Goal: Task Accomplishment & Management: Complete application form

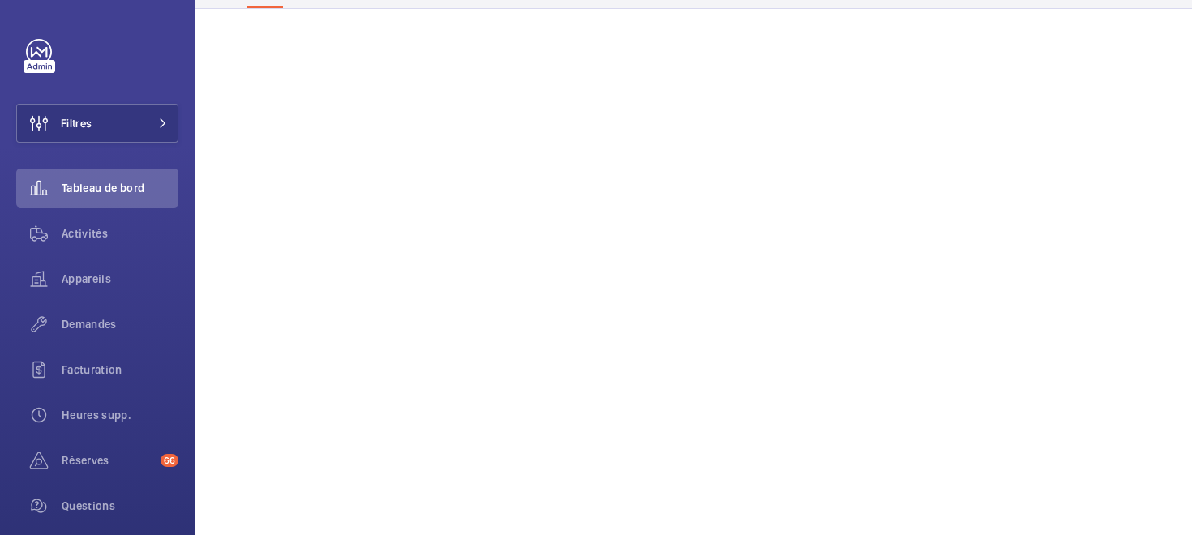
scroll to position [151, 0]
click at [88, 342] on div "Demandes" at bounding box center [97, 324] width 162 height 39
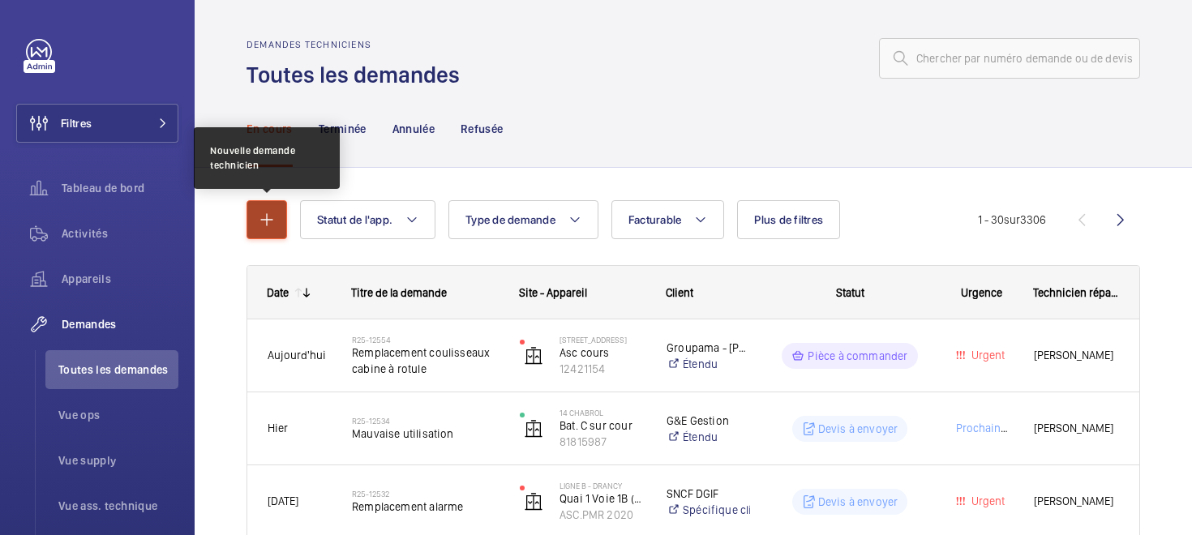
click at [256, 229] on button "button" at bounding box center [266, 219] width 41 height 39
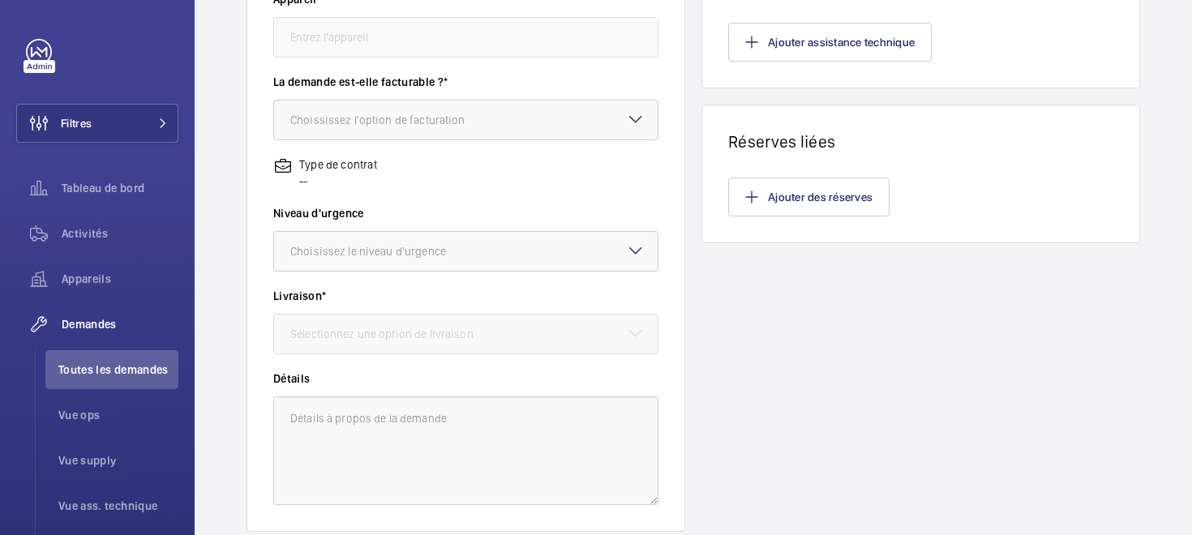
scroll to position [496, 0]
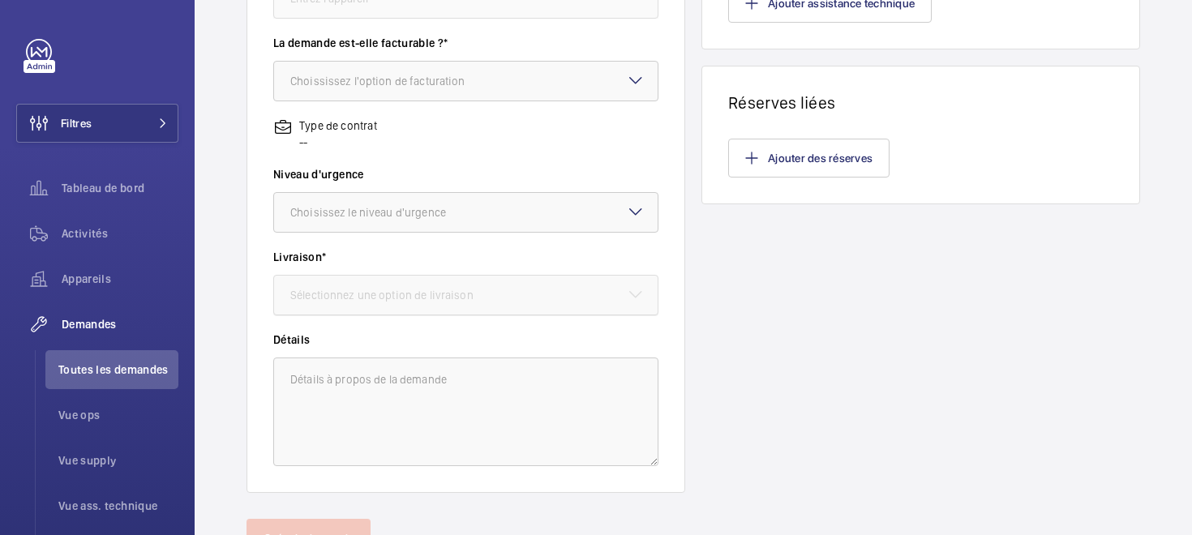
click at [345, 289] on div "Sélectionnez une option de livraison" at bounding box center [402, 295] width 224 height 16
click at [344, 297] on div "Sélectionnez une option de livraison" at bounding box center [402, 295] width 224 height 16
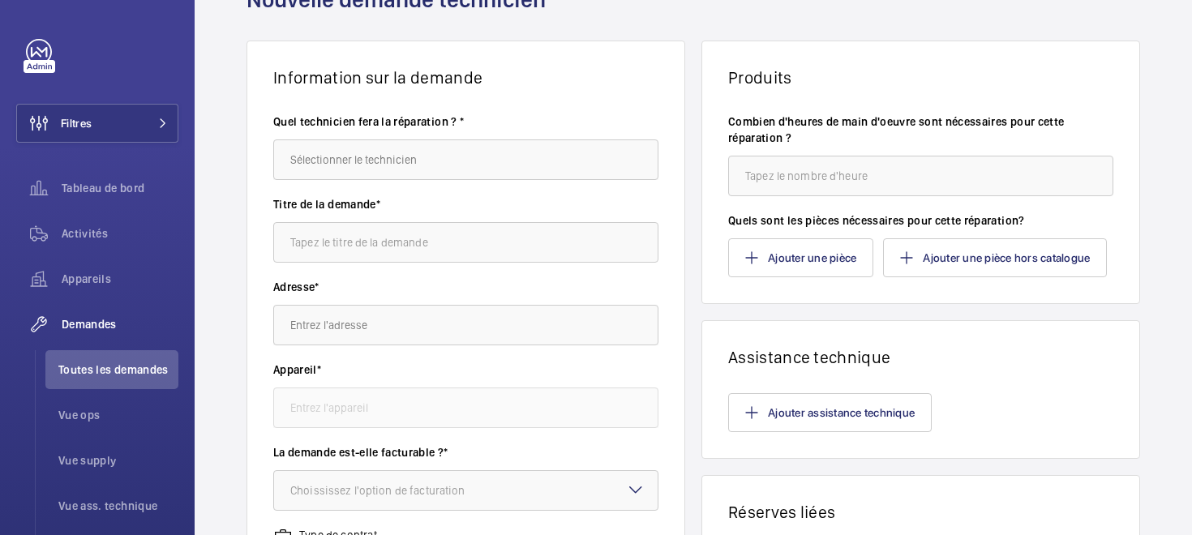
scroll to position [82, 0]
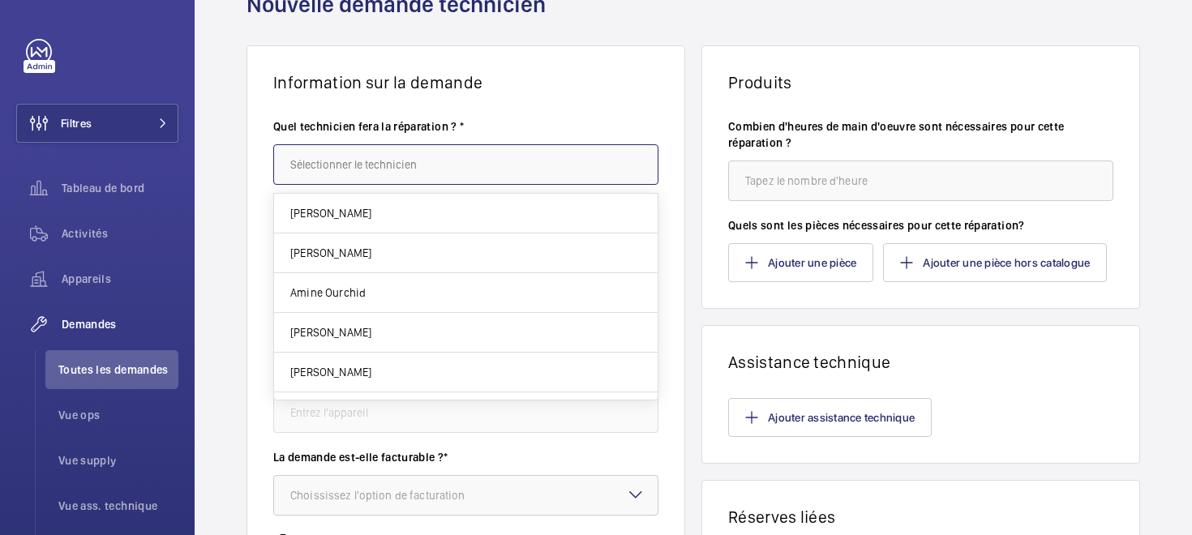
click at [327, 177] on input "text" at bounding box center [465, 164] width 385 height 41
click at [326, 205] on span "[PERSON_NAME]" at bounding box center [330, 213] width 81 height 16
type input "[PERSON_NAME]"
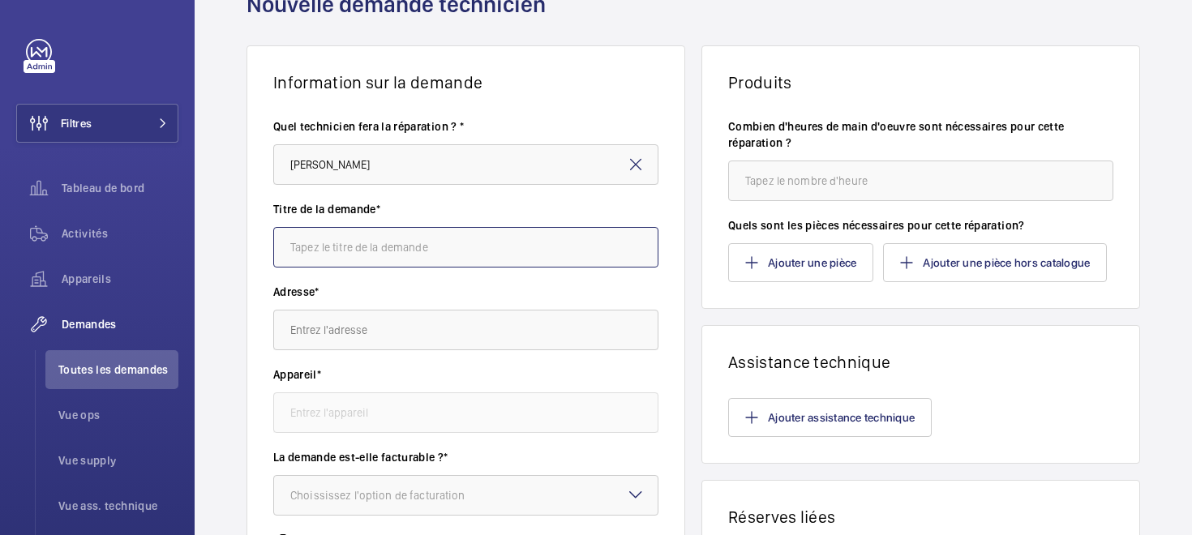
click at [325, 252] on input "text" at bounding box center [465, 247] width 385 height 41
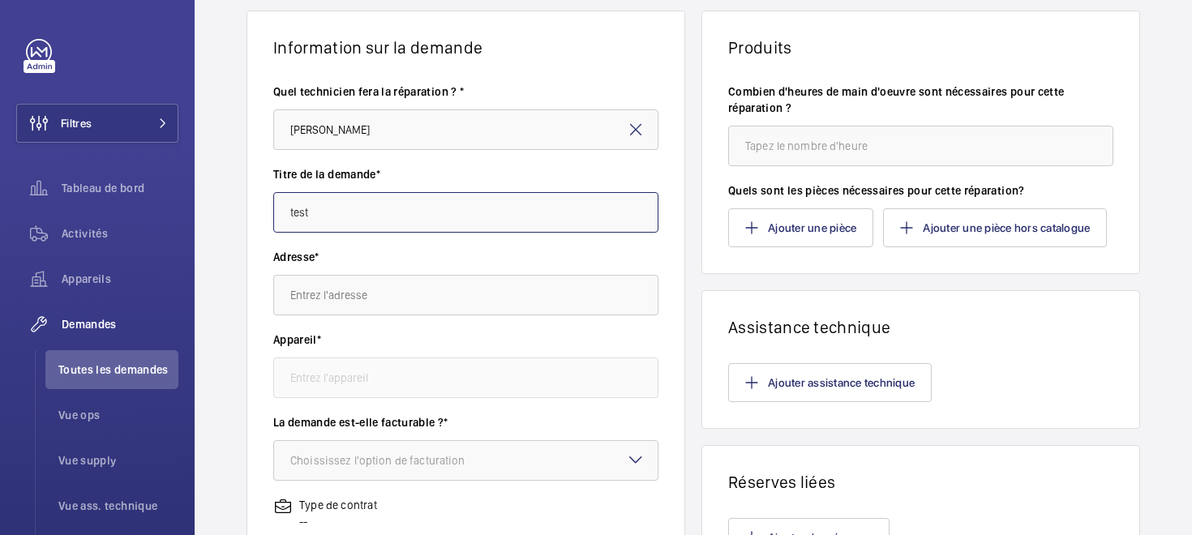
scroll to position [176, 0]
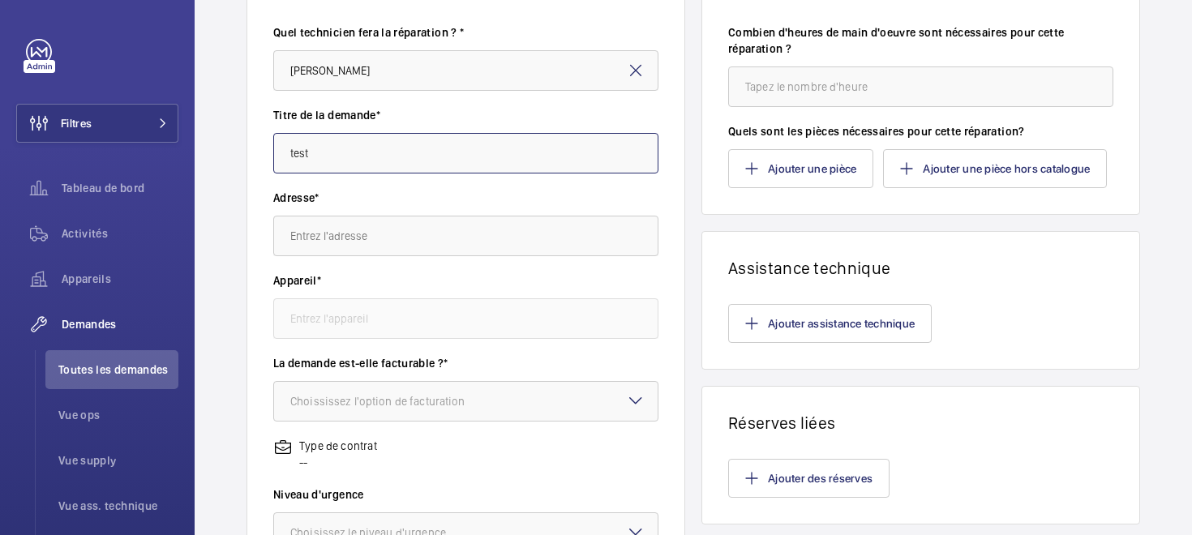
type input "test"
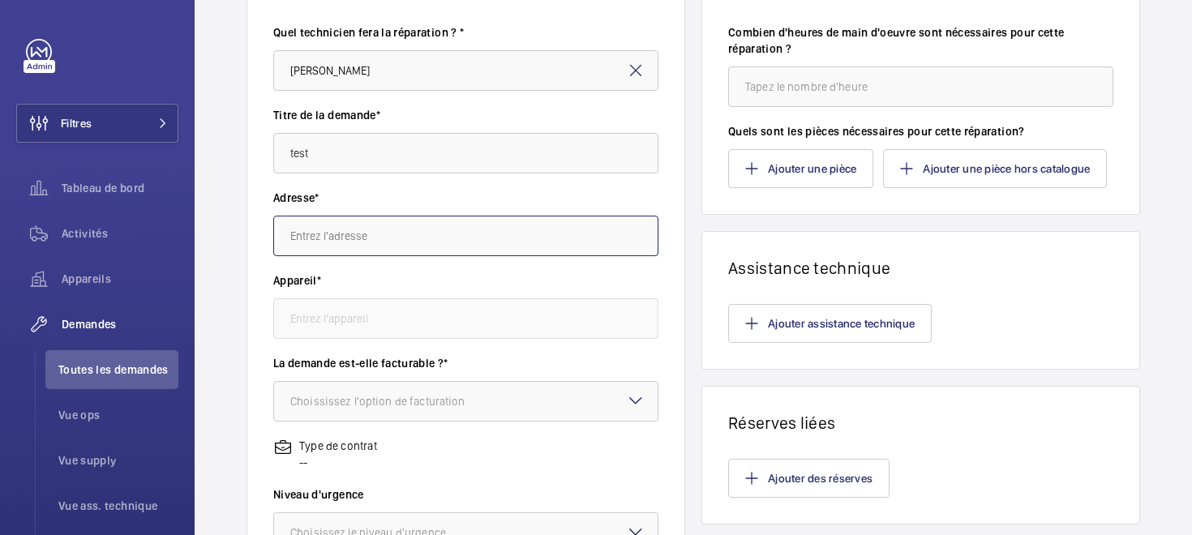
click at [300, 225] on input "text" at bounding box center [465, 236] width 385 height 41
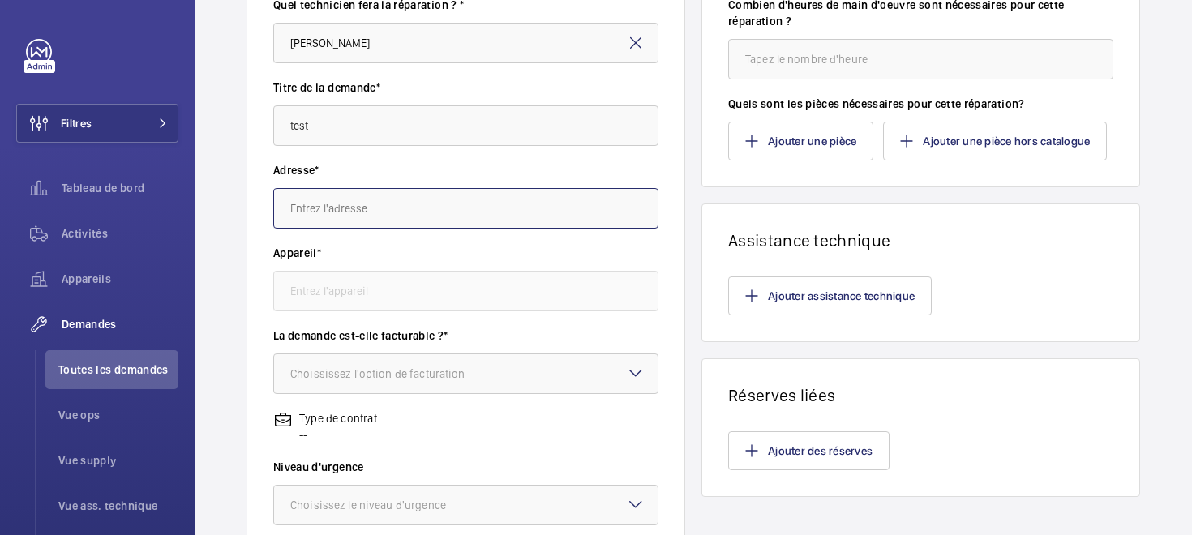
scroll to position [210, 0]
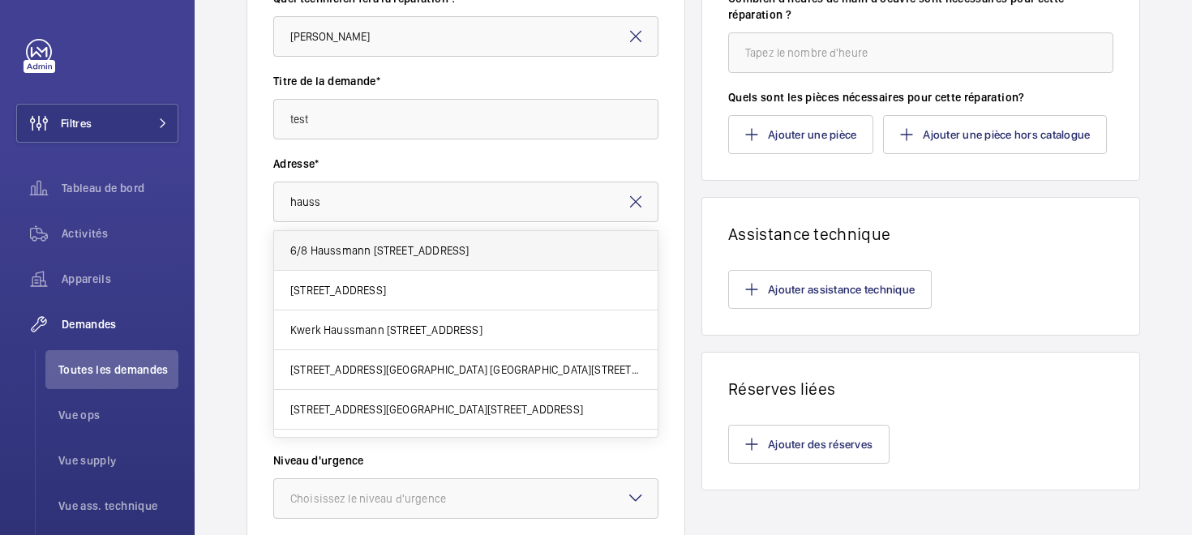
click at [328, 256] on span "6/8 Haussmann [STREET_ADDRESS]" at bounding box center [379, 250] width 178 height 16
type input "6/8 Haussmann [STREET_ADDRESS]"
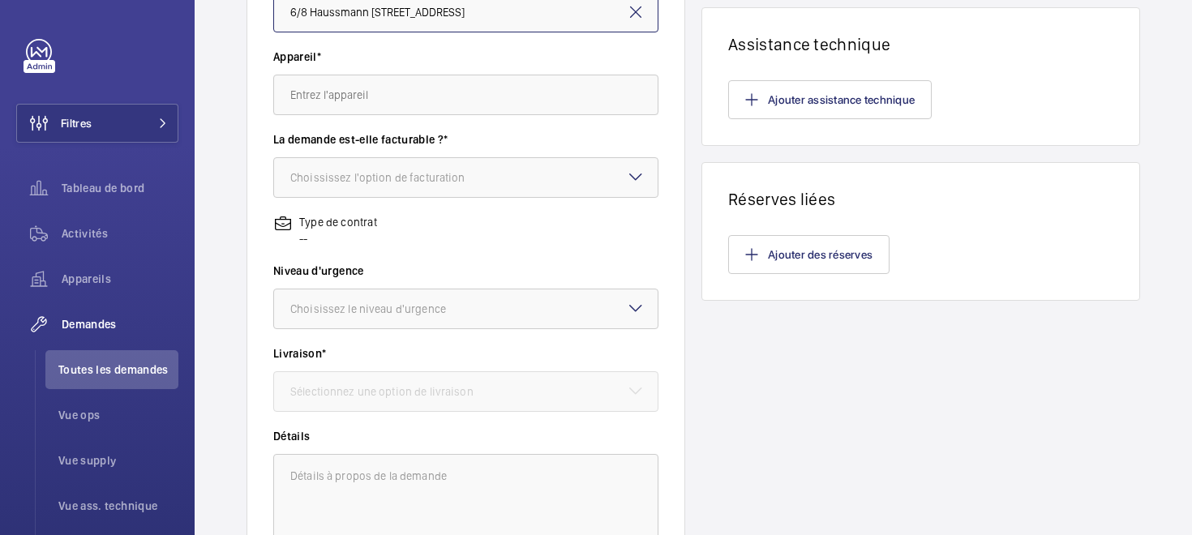
scroll to position [493, 0]
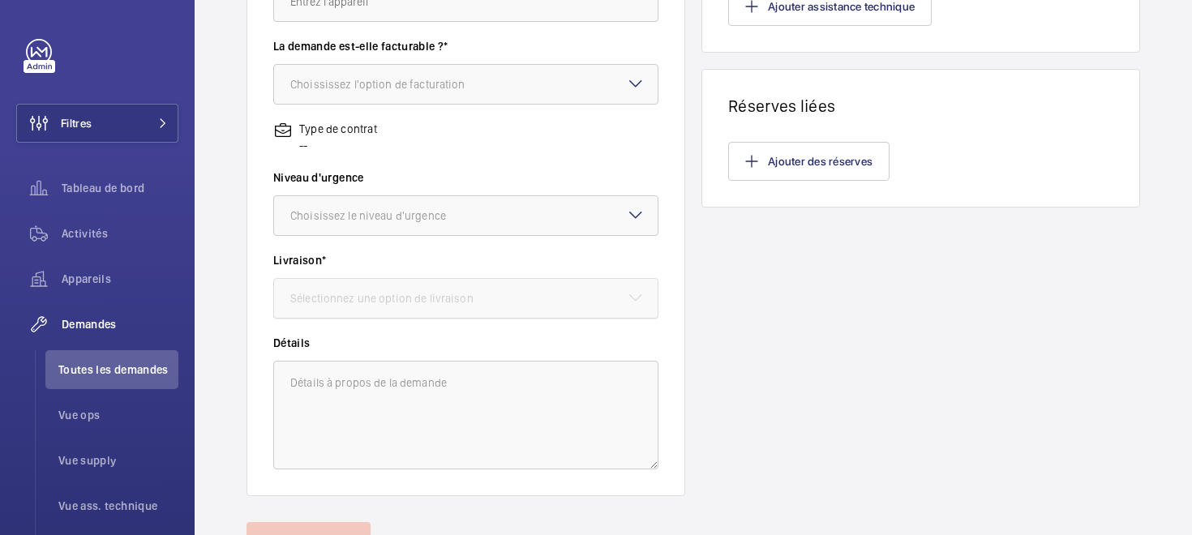
click at [310, 297] on div "Sélectionnez une option de livraison" at bounding box center [402, 298] width 224 height 16
click at [336, 208] on div "Choisissez le niveau d'urgence" at bounding box center [388, 216] width 196 height 16
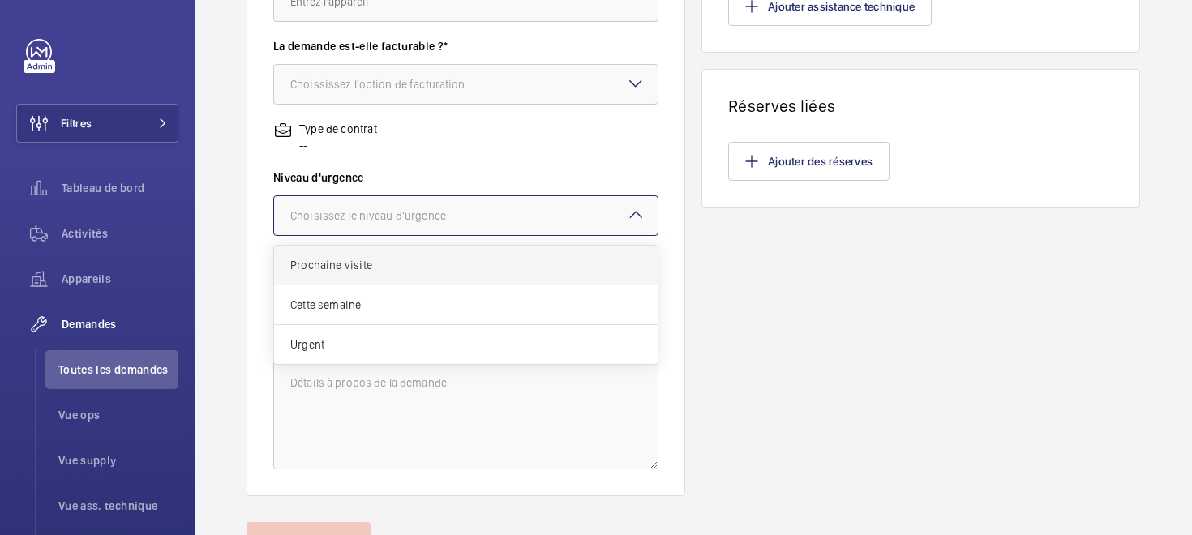
click at [333, 259] on span "Prochaine visite" at bounding box center [465, 265] width 351 height 16
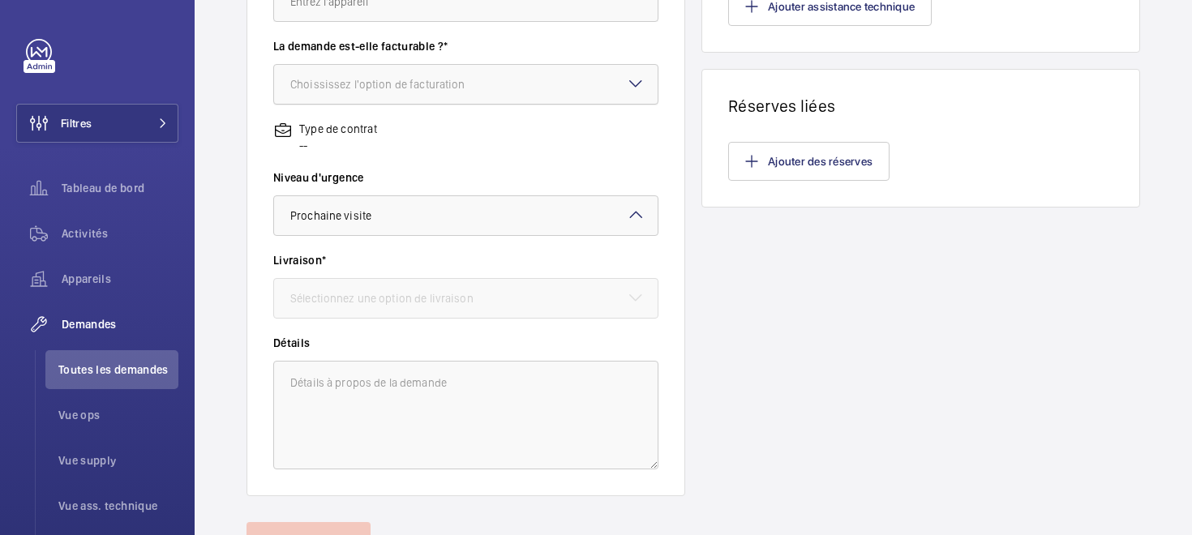
click at [343, 77] on div "Choississez l'option de facturation" at bounding box center [398, 84] width 216 height 16
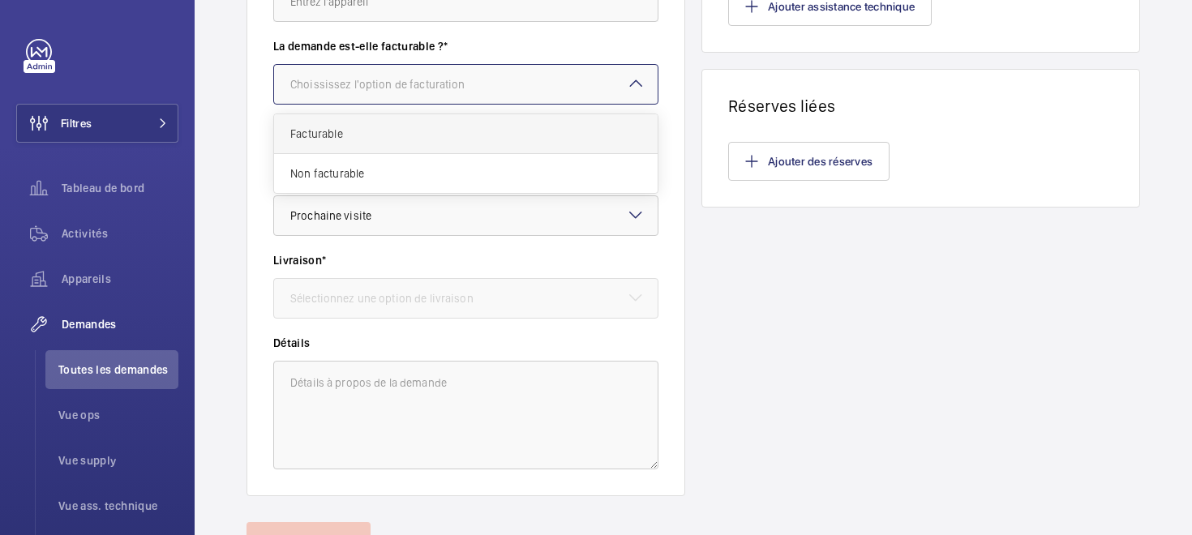
click at [345, 137] on span "Facturable" at bounding box center [465, 134] width 351 height 16
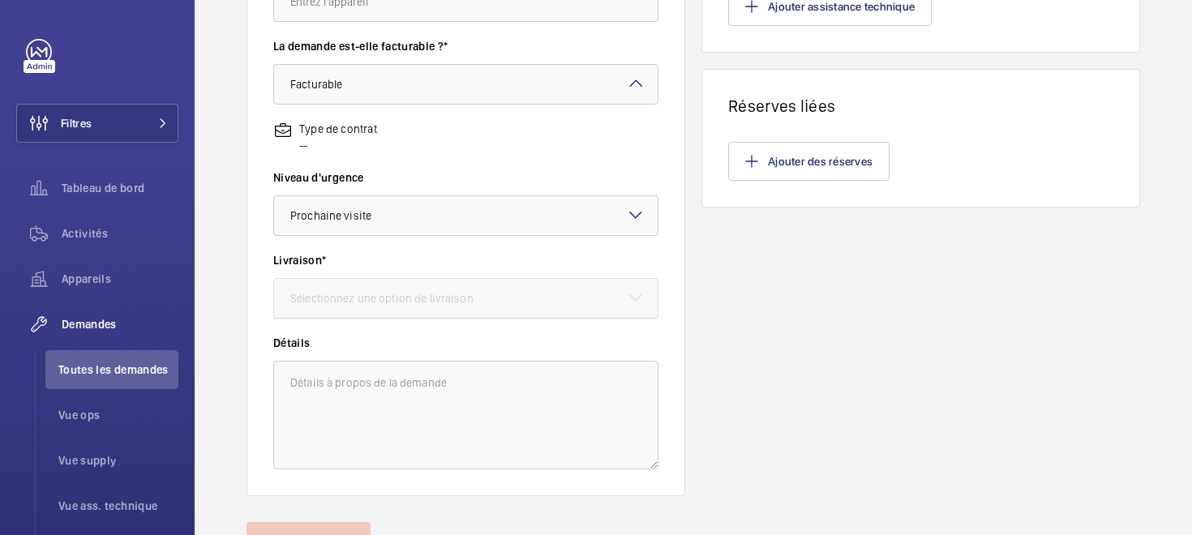
click at [336, 299] on div "Sélectionnez une option de livraison" at bounding box center [402, 298] width 224 height 16
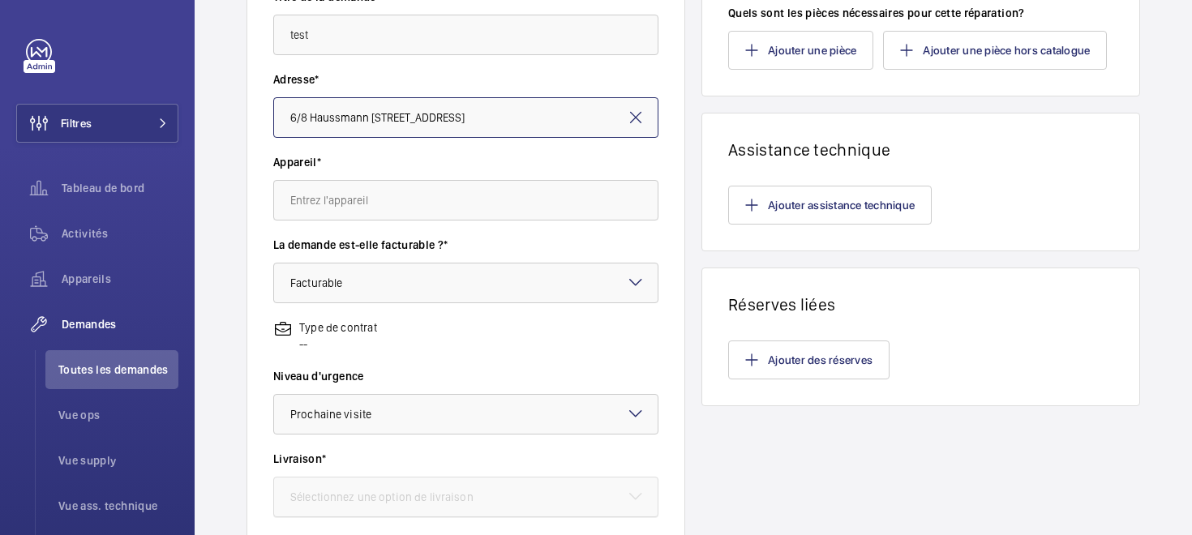
scroll to position [290, 0]
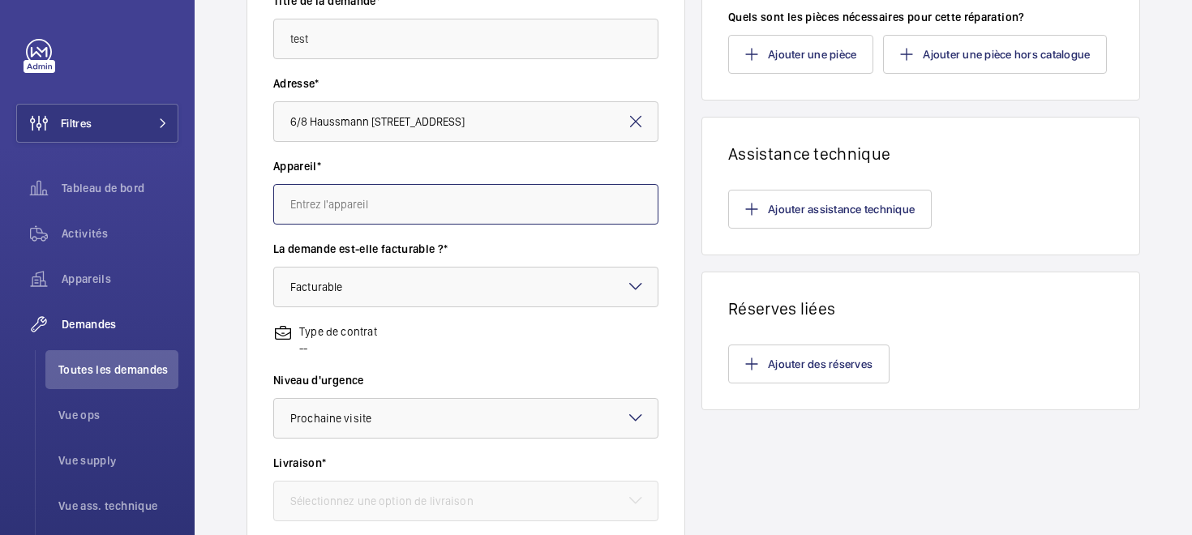
click at [324, 220] on input "text" at bounding box center [465, 204] width 385 height 41
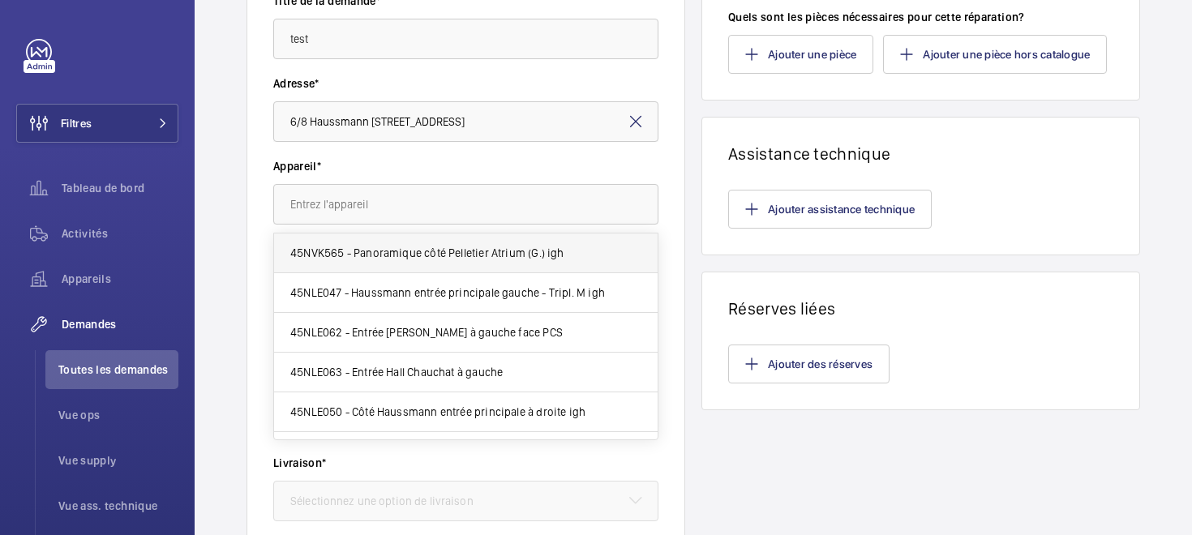
click at [332, 247] on span "45NVK565 - Panoramique côté Pelletier Atrium (G.) igh" at bounding box center [427, 253] width 274 height 16
type input "45NVK565 - Panoramique côté Pelletier Atrium (G.) igh"
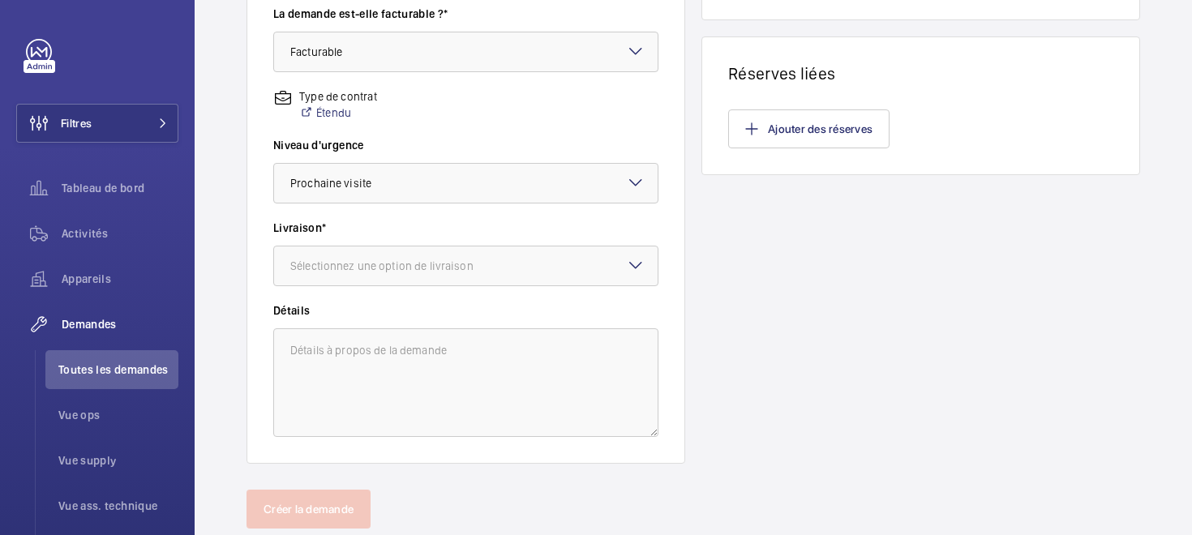
scroll to position [533, 0]
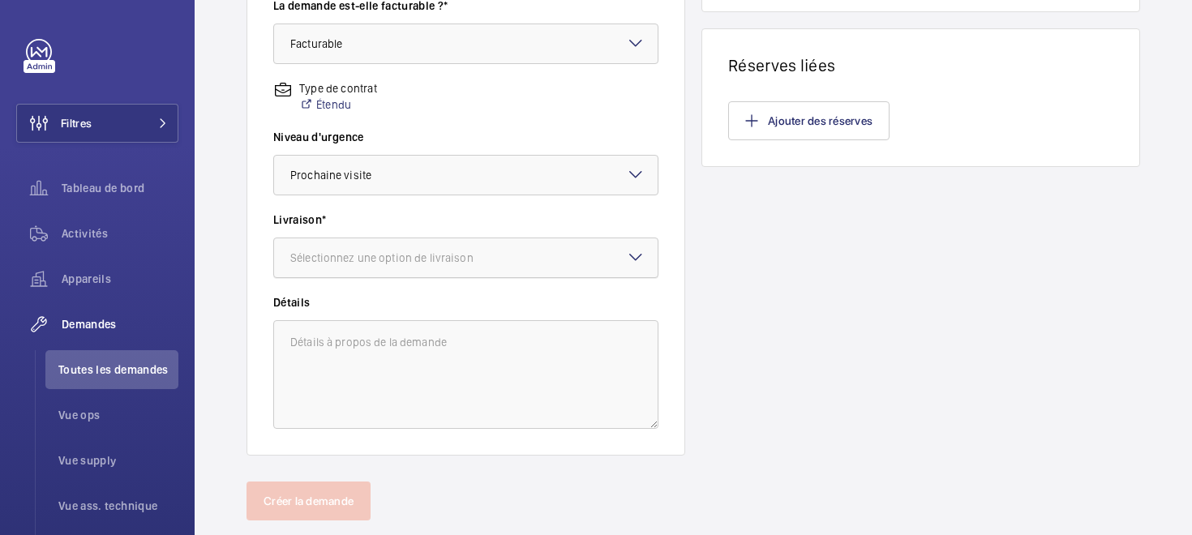
click at [361, 263] on div "Sélectionnez une option de livraison" at bounding box center [402, 258] width 224 height 16
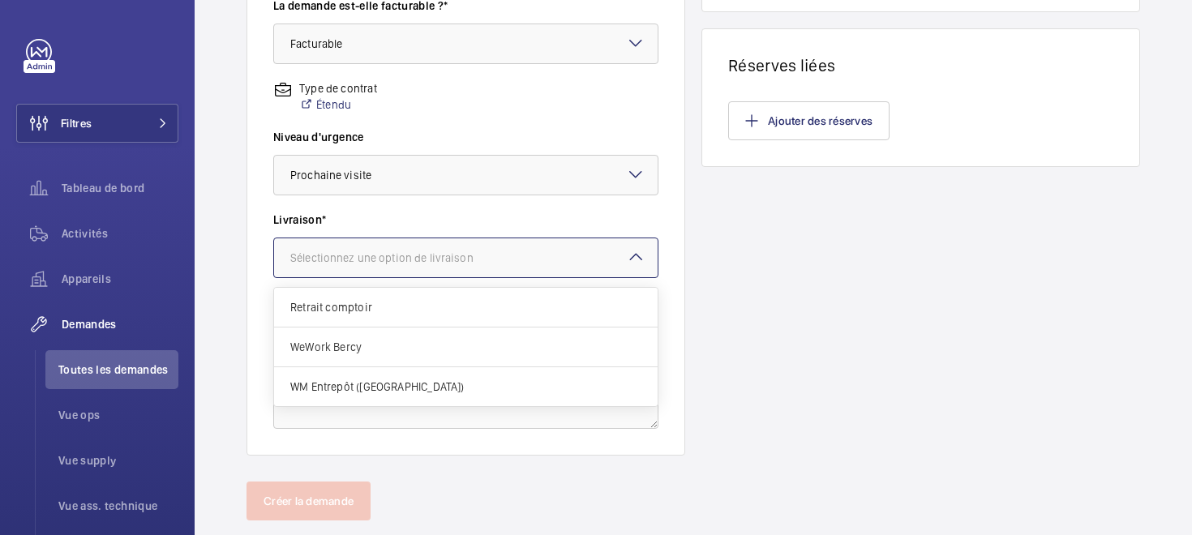
click at [737, 333] on div "Produits Combien d'heures de main d'oeuvre sont nécessaires pour cette réparati…" at bounding box center [920, 25] width 439 height 862
